Goal: Communication & Community: Answer question/provide support

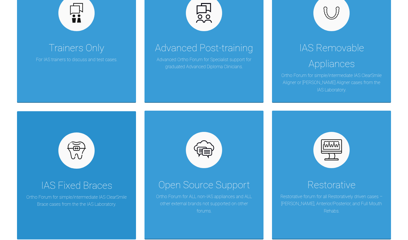
click at [98, 172] on div "IAS Fixed Braces Ortho Forum for simple/intermediate IAS ClearSmile Brace cases…" at bounding box center [76, 175] width 119 height 129
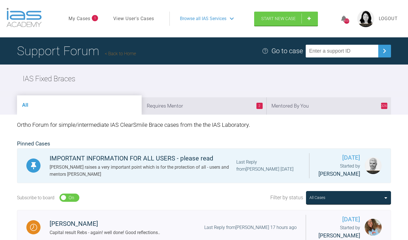
click at [85, 18] on link "My Cases" at bounding box center [80, 18] width 22 height 7
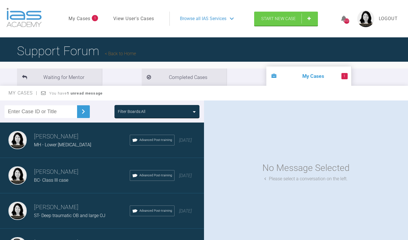
click at [266, 77] on li "1 My Cases" at bounding box center [308, 76] width 85 height 19
click at [90, 140] on h3 "[PERSON_NAME]" at bounding box center [82, 137] width 96 height 10
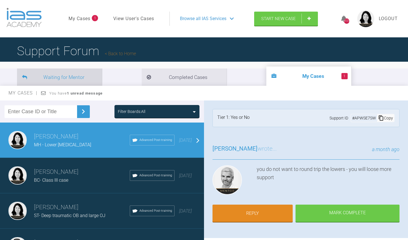
click at [75, 79] on li "Waiting for Mentor" at bounding box center [59, 77] width 85 height 17
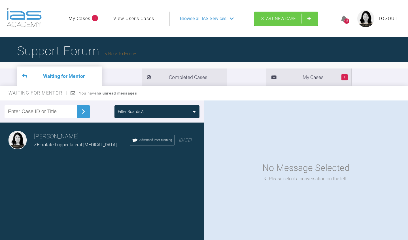
click at [55, 139] on h3 "[PERSON_NAME]" at bounding box center [82, 137] width 96 height 10
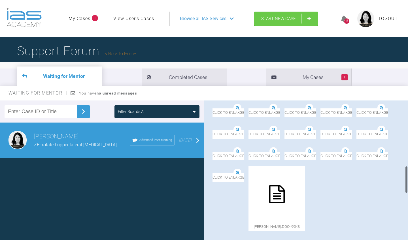
scroll to position [284, 0]
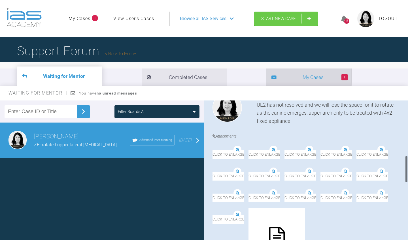
click at [266, 80] on li "1 My Cases" at bounding box center [308, 77] width 85 height 17
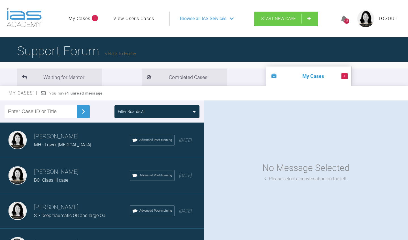
click at [124, 56] on link "Back to Home" at bounding box center [120, 53] width 31 height 5
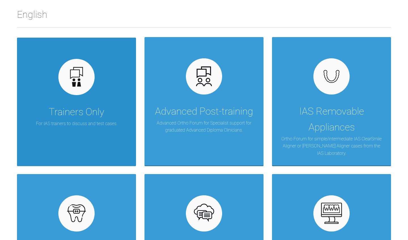
scroll to position [111, 0]
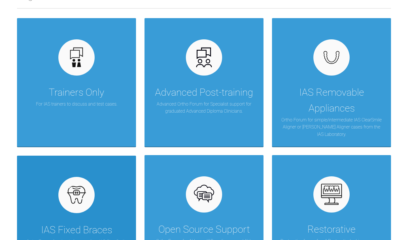
click at [96, 204] on div "IAS Fixed Braces Ortho Forum for simple/intermediate IAS ClearSmile Brace cases…" at bounding box center [76, 220] width 119 height 129
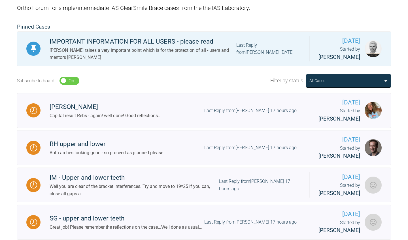
scroll to position [135, 0]
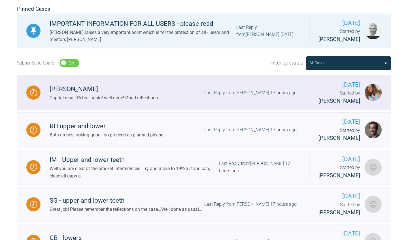
click at [141, 102] on div "Capital result Rebs - again! well done! Good reflections.." at bounding box center [105, 97] width 111 height 7
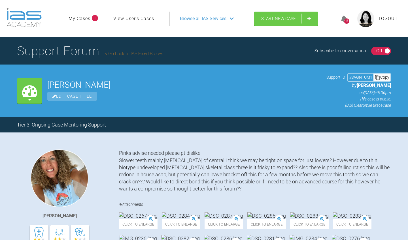
click at [135, 52] on link "Go back to IAS Fixed Braces" at bounding box center [134, 53] width 58 height 5
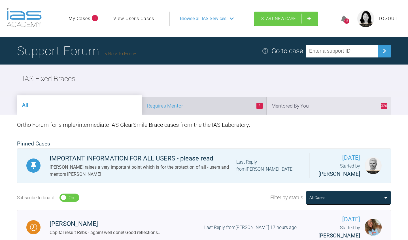
click at [213, 105] on li "2 Requires Mentor" at bounding box center [204, 105] width 125 height 17
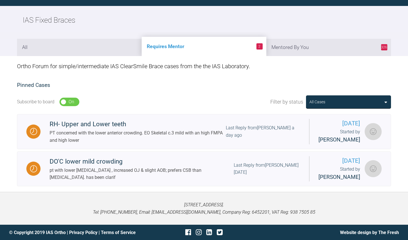
scroll to position [58, 0]
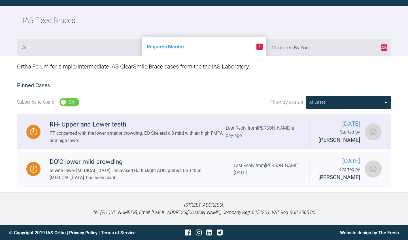
click at [115, 123] on div "RH- Upper and Lower teeth" at bounding box center [138, 125] width 176 height 10
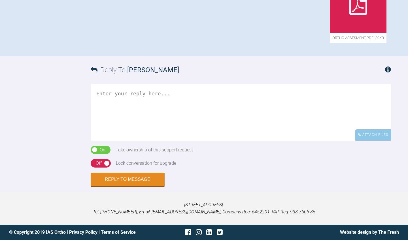
scroll to position [471, 0]
click at [272, 141] on textarea at bounding box center [241, 112] width 300 height 57
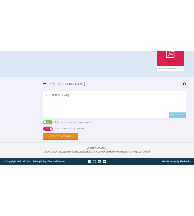
scroll to position [384, 0]
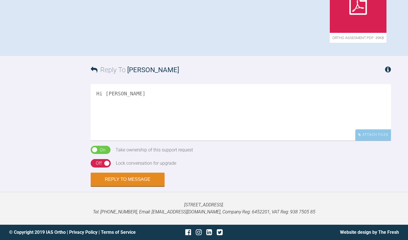
click at [330, 33] on div at bounding box center [358, 4] width 57 height 57
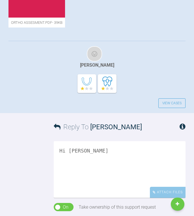
scroll to position [376, 0]
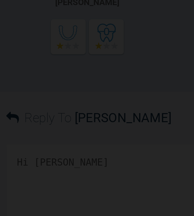
scroll to position [418, 0]
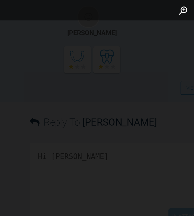
click at [155, 8] on button "Zoom in" at bounding box center [160, 7] width 11 height 10
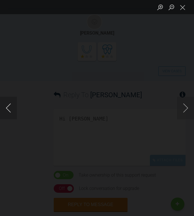
click at [9, 110] on button "Previous image" at bounding box center [8, 108] width 17 height 23
click at [184, 8] on button "Close lightbox" at bounding box center [182, 7] width 11 height 10
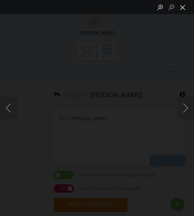
click at [185, 9] on button "Close lightbox" at bounding box center [182, 7] width 11 height 10
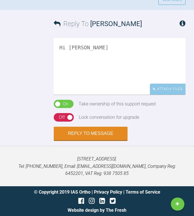
scroll to position [892, 0]
click at [99, 57] on textarea "Hi [PERSON_NAME]" at bounding box center [120, 66] width 132 height 57
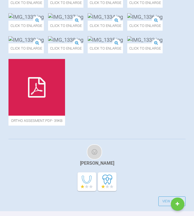
scroll to position [205, 0]
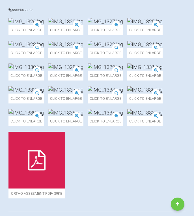
click at [44, 48] on img at bounding box center [26, 44] width 35 height 7
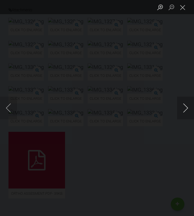
click at [185, 107] on button "Next image" at bounding box center [185, 108] width 17 height 23
click at [184, 10] on button "Close lightbox" at bounding box center [182, 7] width 11 height 10
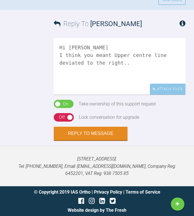
scroll to position [892, 0]
click at [109, 77] on textarea "Hi [PERSON_NAME] I think you meant Upper centre line deviated to the right.." at bounding box center [120, 66] width 132 height 57
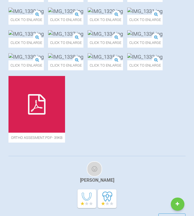
scroll to position [249, 0]
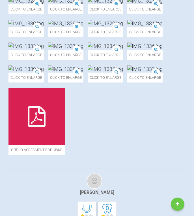
click at [82, 4] on img at bounding box center [65, 0] width 35 height 7
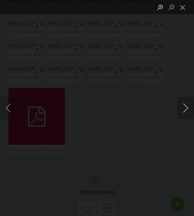
click at [182, 108] on button "Next image" at bounding box center [185, 108] width 17 height 23
click at [187, 111] on button "Next image" at bounding box center [185, 108] width 17 height 23
click at [183, 8] on button "Close lightbox" at bounding box center [182, 7] width 11 height 10
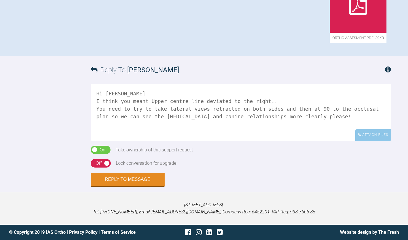
scroll to position [529, 0]
click at [207, 118] on textarea "Hi [PERSON_NAME] I think you meant Upper centre line deviated to the right.. Yo…" at bounding box center [241, 112] width 300 height 57
click at [147, 131] on textarea "Hi [PERSON_NAME] I think you meant Upper centre line deviated to the right.. Yo…" at bounding box center [241, 112] width 300 height 57
click at [149, 132] on textarea "Hi [PERSON_NAME] I think you meant Upper centre line deviated to the right.. Yo…" at bounding box center [241, 112] width 300 height 57
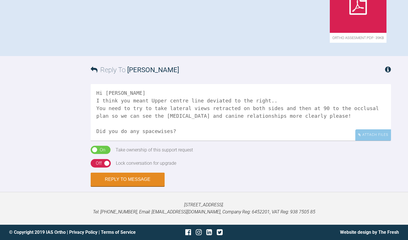
click at [173, 134] on textarea "Hi [PERSON_NAME] I think you meant Upper centre line deviated to the right.. Yo…" at bounding box center [241, 112] width 300 height 57
click at [173, 131] on textarea "Hi [PERSON_NAME] I think you meant Upper centre line deviated to the right.. Yo…" at bounding box center [241, 112] width 300 height 57
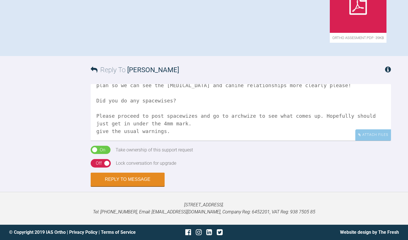
scroll to position [46, 0]
click at [147, 125] on textarea "Hi [PERSON_NAME] I think you meant Upper centre line deviated to the right.. Yo…" at bounding box center [241, 112] width 300 height 57
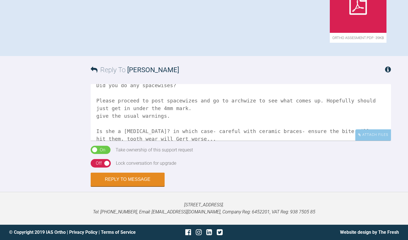
drag, startPoint x: 349, startPoint y: 124, endPoint x: 339, endPoint y: 124, distance: 10.2
click at [339, 124] on textarea "Hi [PERSON_NAME] I think you meant Upper centre line deviated to the right.. Yo…" at bounding box center [241, 112] width 300 height 57
click at [383, 121] on textarea "Hi [PERSON_NAME] I think you meant Upper centre line deviated to the right.. Yo…" at bounding box center [241, 112] width 300 height 57
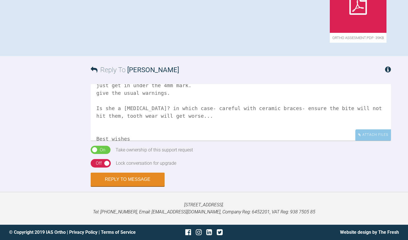
click at [141, 122] on textarea "Hi [PERSON_NAME] I think you meant Upper centre line deviated to the right.. Yo…" at bounding box center [241, 112] width 300 height 57
type textarea "Hi [PERSON_NAME] I think you meant Upper centre line deviated to the right.. Yo…"
click at [108, 164] on div "On Off" at bounding box center [101, 163] width 20 height 9
click at [106, 178] on button "Reply to Message" at bounding box center [128, 180] width 74 height 14
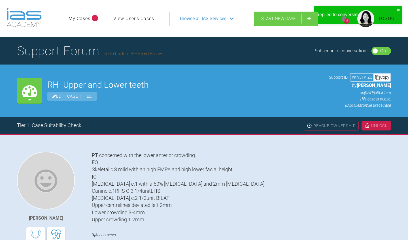
scroll to position [0, 0]
click at [141, 55] on link "Go back to IAS Fixed Braces" at bounding box center [134, 53] width 58 height 5
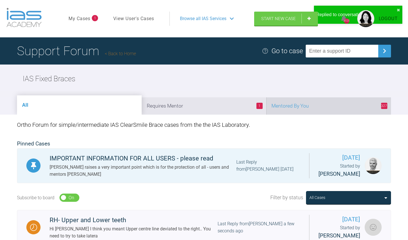
click at [292, 111] on li "327 Mentored By You" at bounding box center [328, 105] width 125 height 17
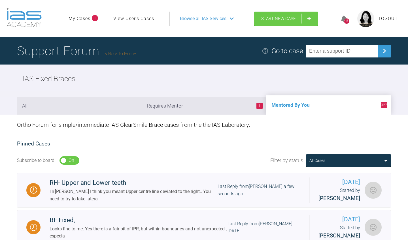
click at [83, 18] on link "My Cases" at bounding box center [80, 18] width 22 height 7
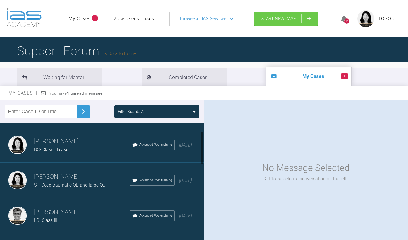
scroll to position [10, 0]
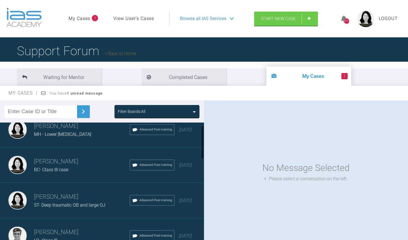
click at [59, 163] on h3 "[PERSON_NAME]" at bounding box center [82, 162] width 96 height 10
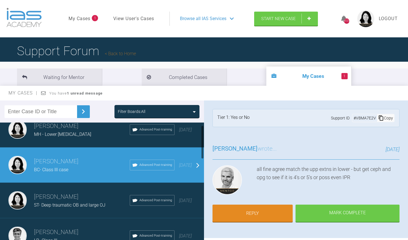
click at [61, 196] on h3 "[PERSON_NAME]" at bounding box center [82, 197] width 96 height 10
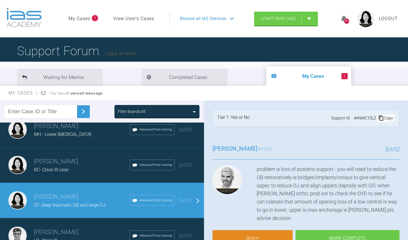
scroll to position [65, 0]
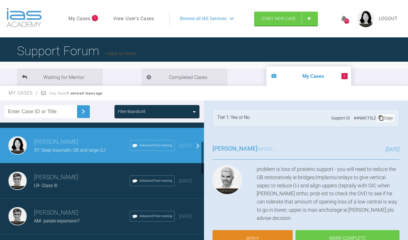
click at [61, 187] on div "LR- Class III" at bounding box center [82, 185] width 96 height 7
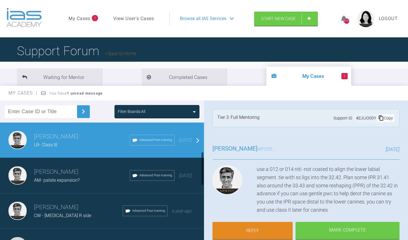
scroll to position [107, 0]
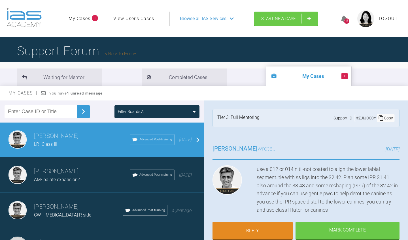
click at [88, 180] on div "AM- palate expansion?" at bounding box center [82, 179] width 96 height 7
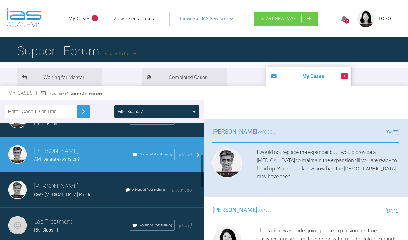
scroll to position [129, 0]
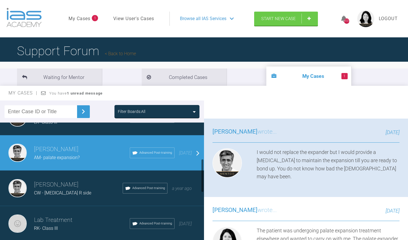
click at [83, 187] on h3 "[PERSON_NAME]" at bounding box center [78, 185] width 89 height 10
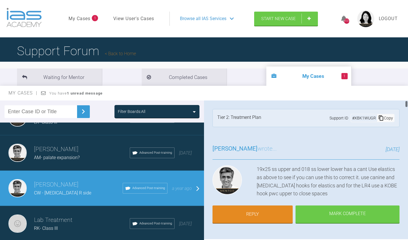
scroll to position [0, 0]
